Goal: Transaction & Acquisition: Purchase product/service

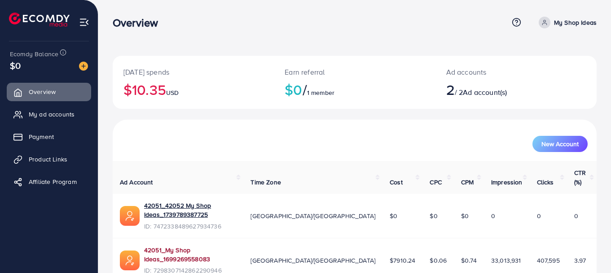
click at [236, 245] on link "42051_My Shop Ideas_1699269558083" at bounding box center [190, 254] width 92 height 18
click at [49, 136] on span "Payment" at bounding box center [43, 136] width 25 height 9
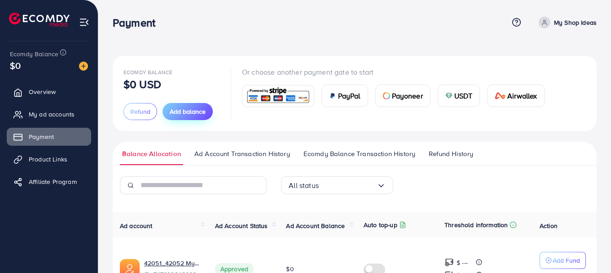
click at [198, 111] on span "Add balance" at bounding box center [188, 111] width 36 height 9
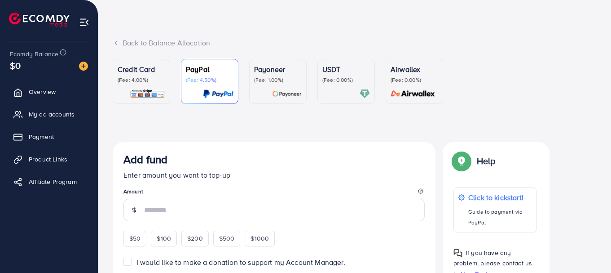
scroll to position [45, 0]
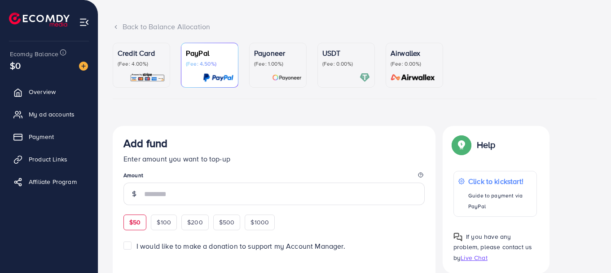
click at [137, 227] on div "$50" at bounding box center [135, 221] width 23 height 15
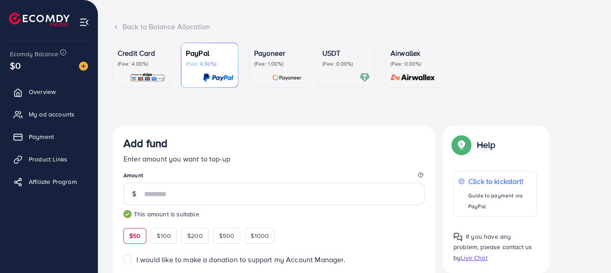
click at [135, 68] on div "Credit Card (Fee: 4.00%)" at bounding box center [142, 65] width 48 height 35
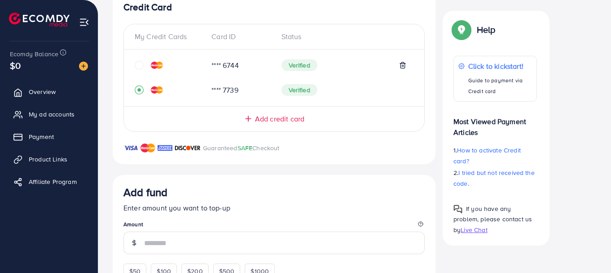
scroll to position [225, 0]
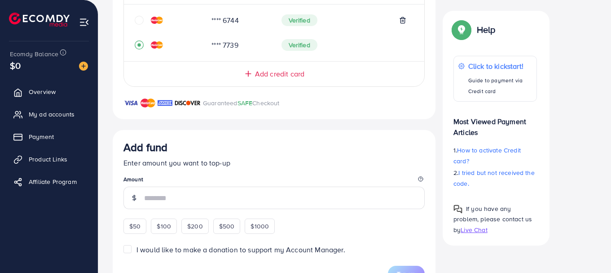
click at [136, 216] on div "$50 $100 $200 $500 $1000" at bounding box center [216, 225] width 184 height 18
click at [130, 223] on span "$50" at bounding box center [134, 225] width 11 height 9
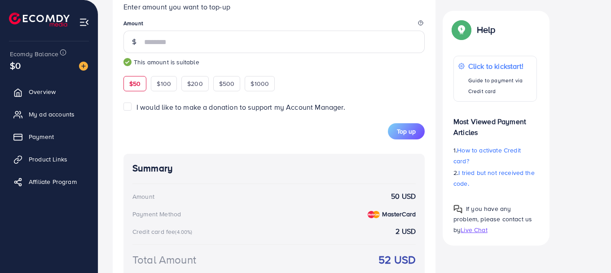
scroll to position [359, 0]
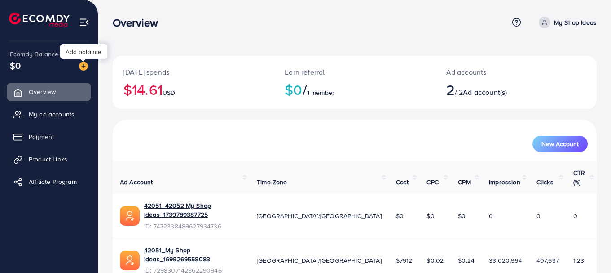
click at [83, 62] on img at bounding box center [83, 66] width 9 height 9
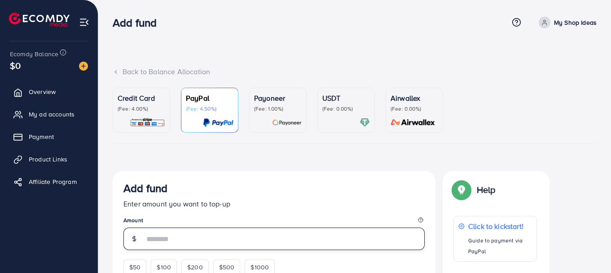
click at [159, 236] on input "number" at bounding box center [284, 238] width 281 height 22
type input "**"
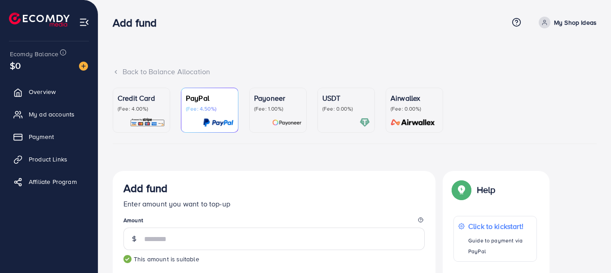
click at [141, 102] on p "Credit Card" at bounding box center [142, 98] width 48 height 11
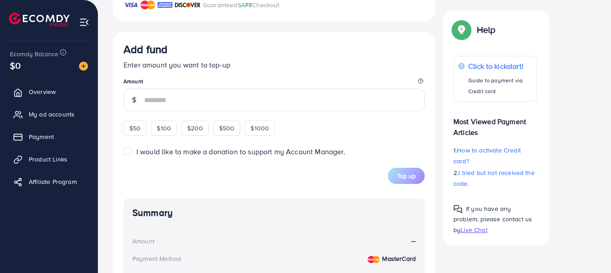
scroll to position [327, 0]
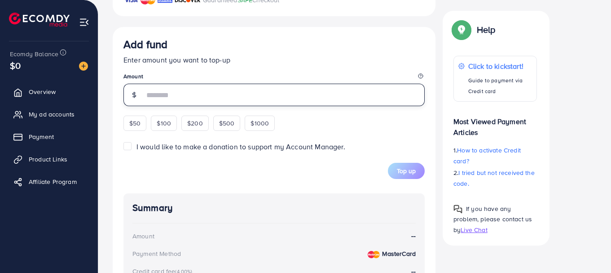
click at [153, 91] on input "number" at bounding box center [284, 95] width 281 height 22
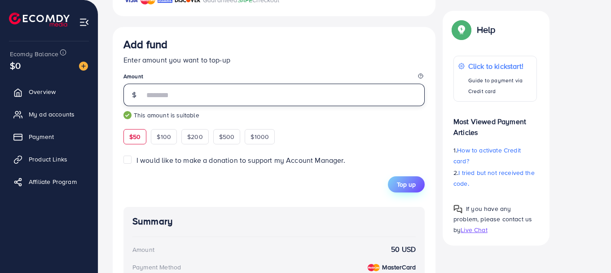
type input "**"
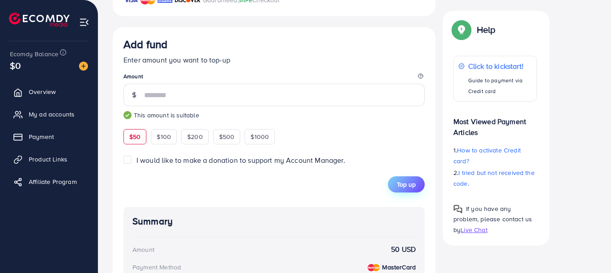
click at [410, 184] on span "Top up" at bounding box center [406, 184] width 19 height 9
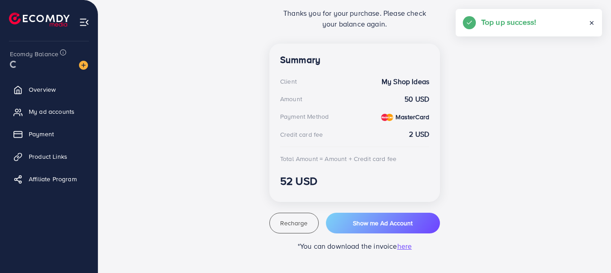
scroll to position [218, 0]
